Goal: Find specific page/section: Find specific page/section

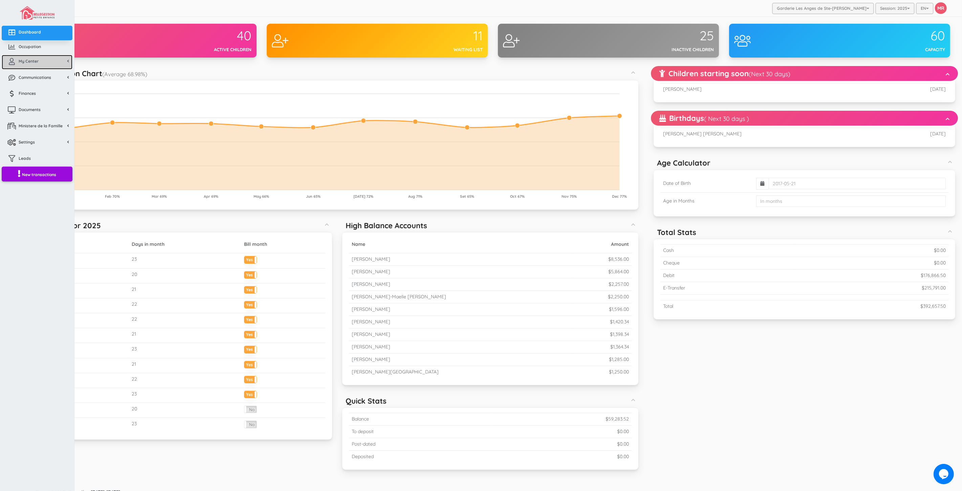
click at [18, 66] on link "My Center" at bounding box center [37, 62] width 71 height 15
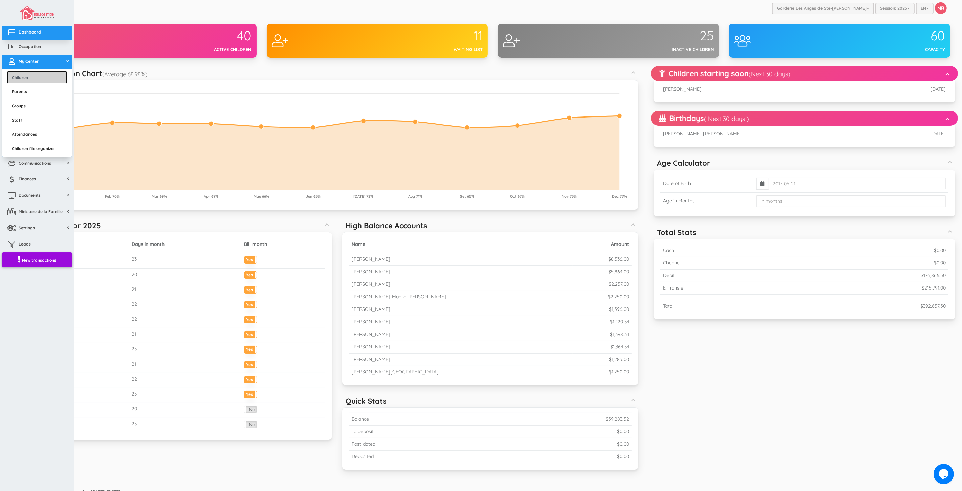
click at [28, 77] on link "Children" at bounding box center [37, 77] width 61 height 13
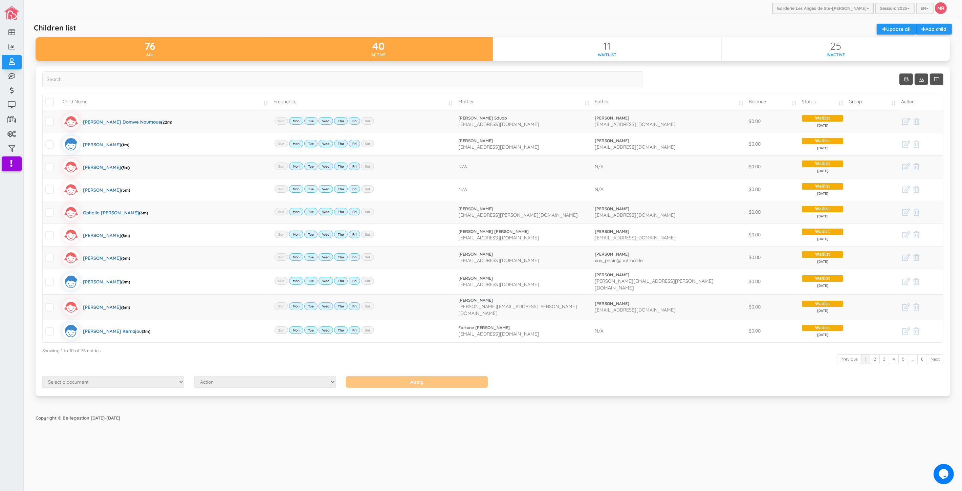
click at [360, 43] on div "40" at bounding box center [378, 46] width 229 height 11
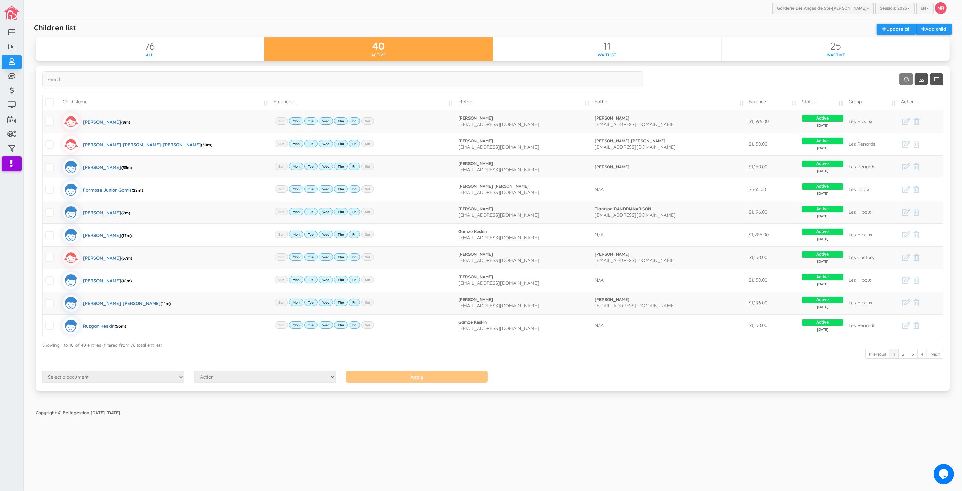
click at [908, 82] on link "Show 10 rows" at bounding box center [906, 79] width 14 height 12
click at [911, 131] on link "100" at bounding box center [915, 132] width 51 height 10
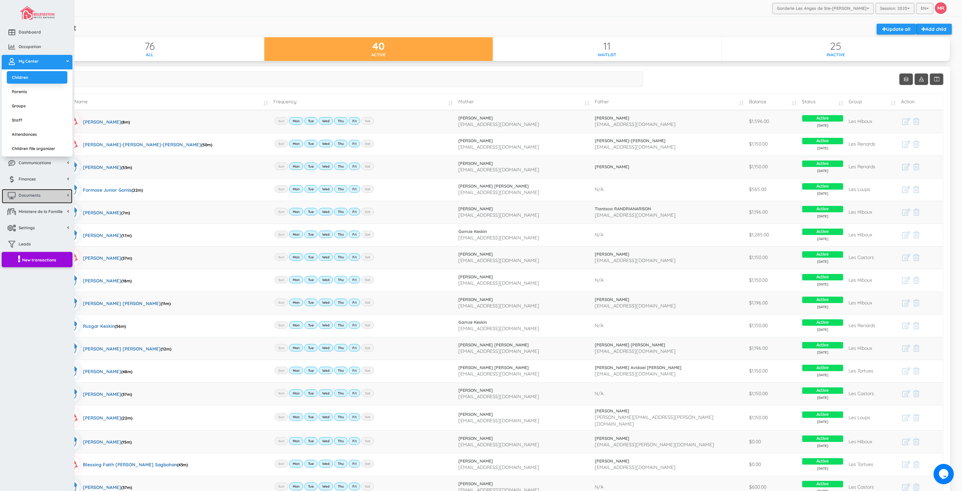
click at [42, 199] on link "Documents" at bounding box center [37, 196] width 71 height 15
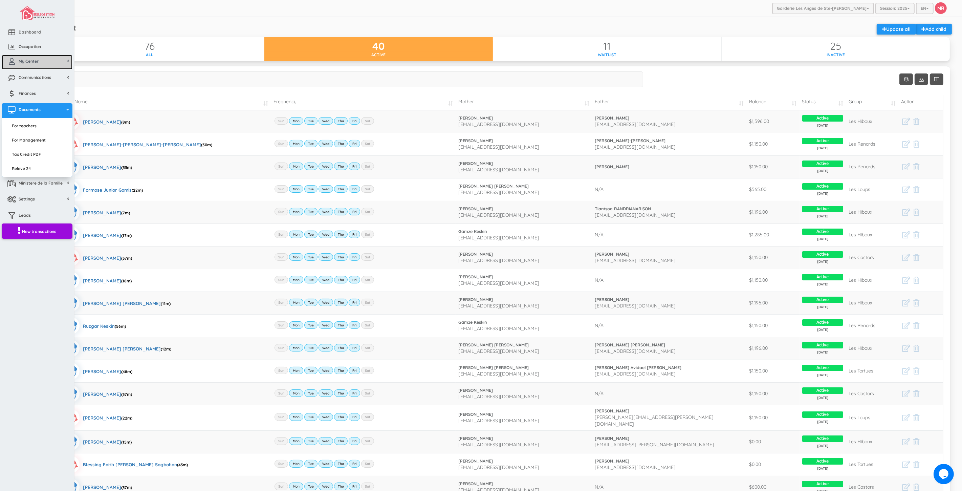
click at [39, 66] on link "My Center" at bounding box center [37, 62] width 71 height 15
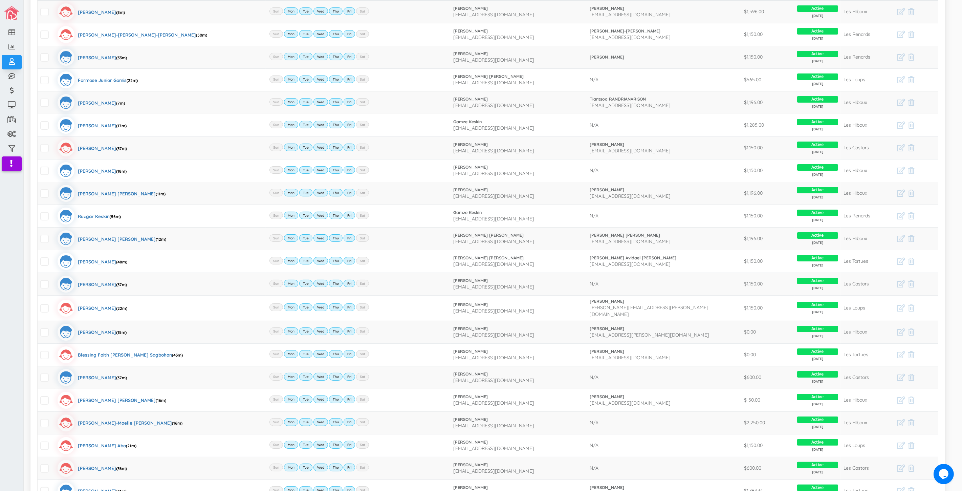
scroll to position [94, 0]
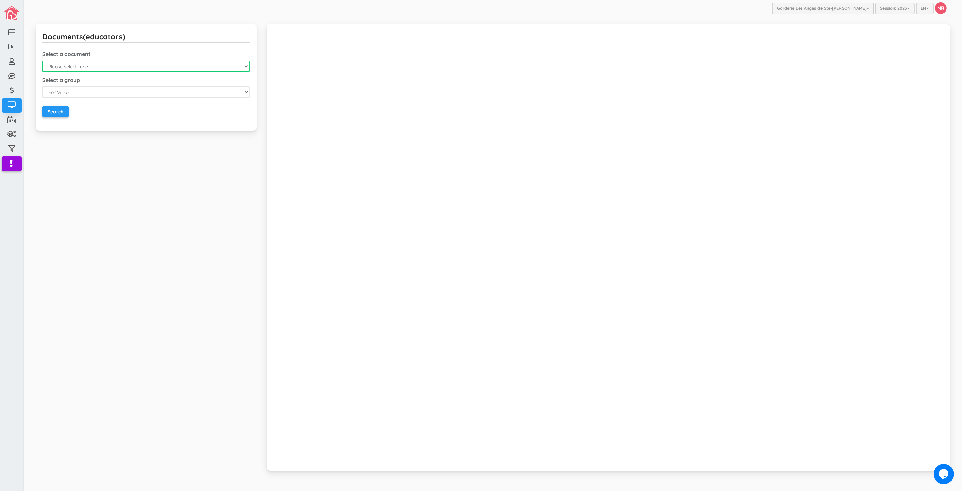
click at [56, 69] on select "Please select type Emergency Contact List Birthday List Fiche D'Assiduitees (au…" at bounding box center [145, 67] width 207 height 12
select select "1"
click at [42, 61] on select "Please select type Emergency Contact List Birthday List Fiche D'Assiduitees (au…" at bounding box center [145, 67] width 207 height 12
click at [58, 118] on div "Select a document Please select type Emergency Contact List Birthday List Fiche…" at bounding box center [145, 85] width 207 height 68
click at [53, 111] on input "Search" at bounding box center [55, 111] width 26 height 11
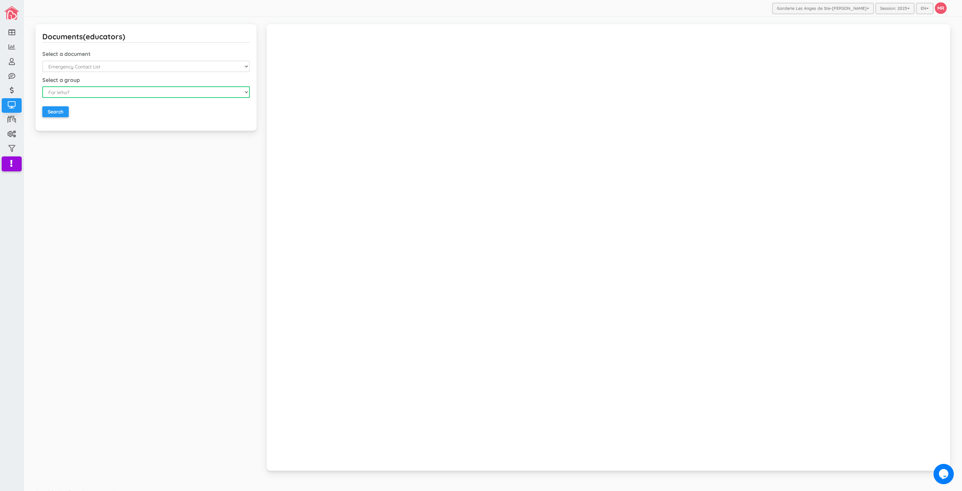
click at [141, 88] on select "For Who? For Everyone For a Group For a Child" at bounding box center [145, 92] width 207 height 12
select select "1"
click at [42, 86] on select "For Who? For Everyone For a Group For a Child" at bounding box center [145, 92] width 207 height 12
click at [49, 116] on input "Search" at bounding box center [55, 111] width 26 height 11
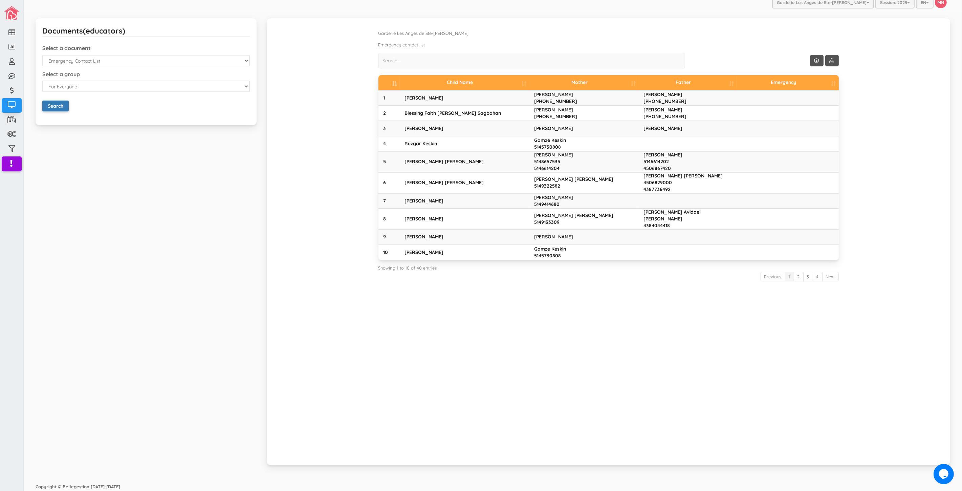
scroll to position [8, 0]
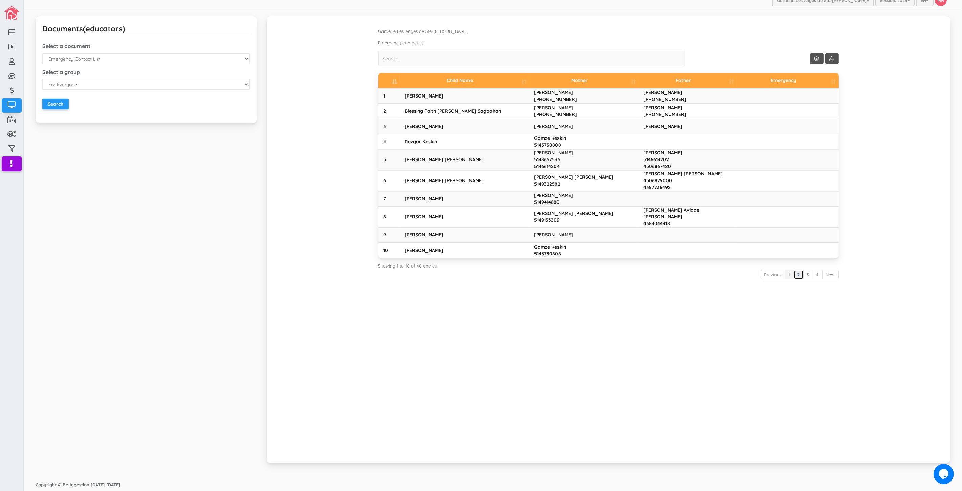
click at [796, 270] on link "2" at bounding box center [799, 275] width 10 height 10
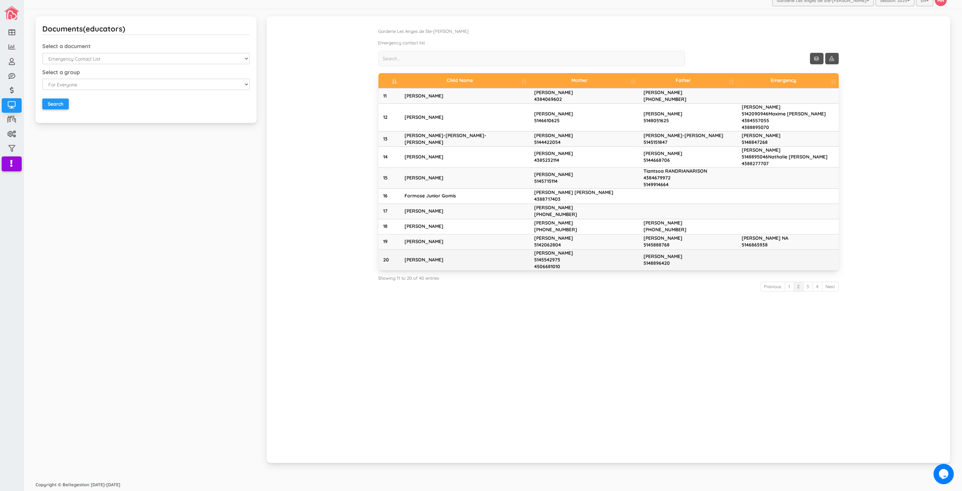
click at [804, 268] on td at bounding box center [787, 259] width 102 height 21
click at [810, 55] on link "Show 10 rows" at bounding box center [817, 59] width 14 height 12
click at [806, 105] on li "100" at bounding box center [808, 111] width 54 height 13
